Goal: Navigation & Orientation: Find specific page/section

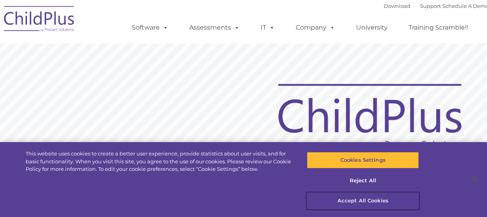
click at [378, 206] on button "Accept All Cookies" at bounding box center [363, 200] width 112 height 17
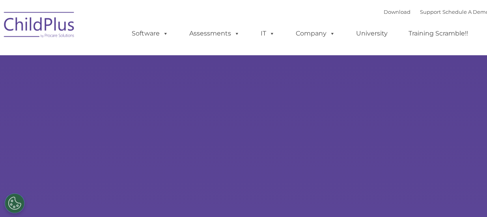
select select "MEDIUM"
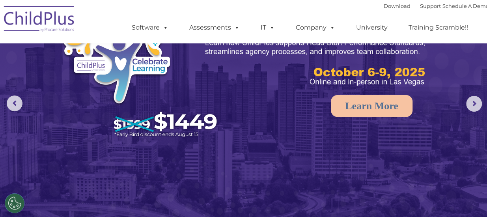
scroll to position [51, 0]
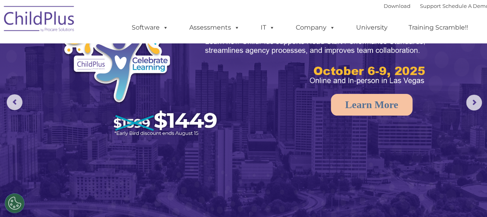
click at [476, 101] on rs-arrow at bounding box center [474, 103] width 16 height 16
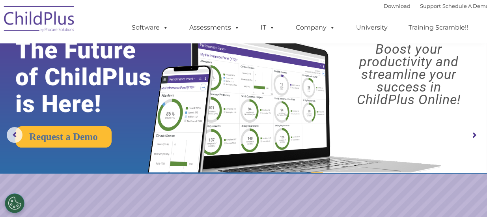
scroll to position [0, 0]
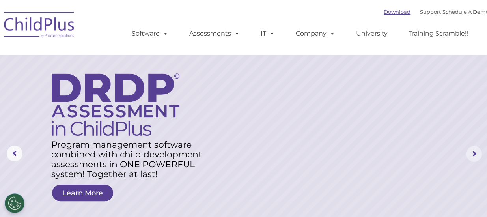
click at [387, 12] on link "Download" at bounding box center [396, 12] width 27 height 6
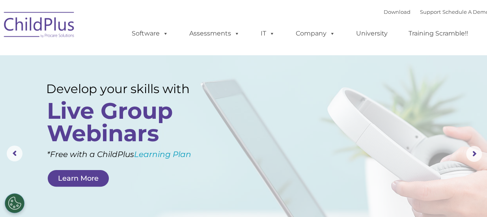
click at [18, 151] on rs-arrow at bounding box center [15, 153] width 16 height 16
